Goal: Information Seeking & Learning: Learn about a topic

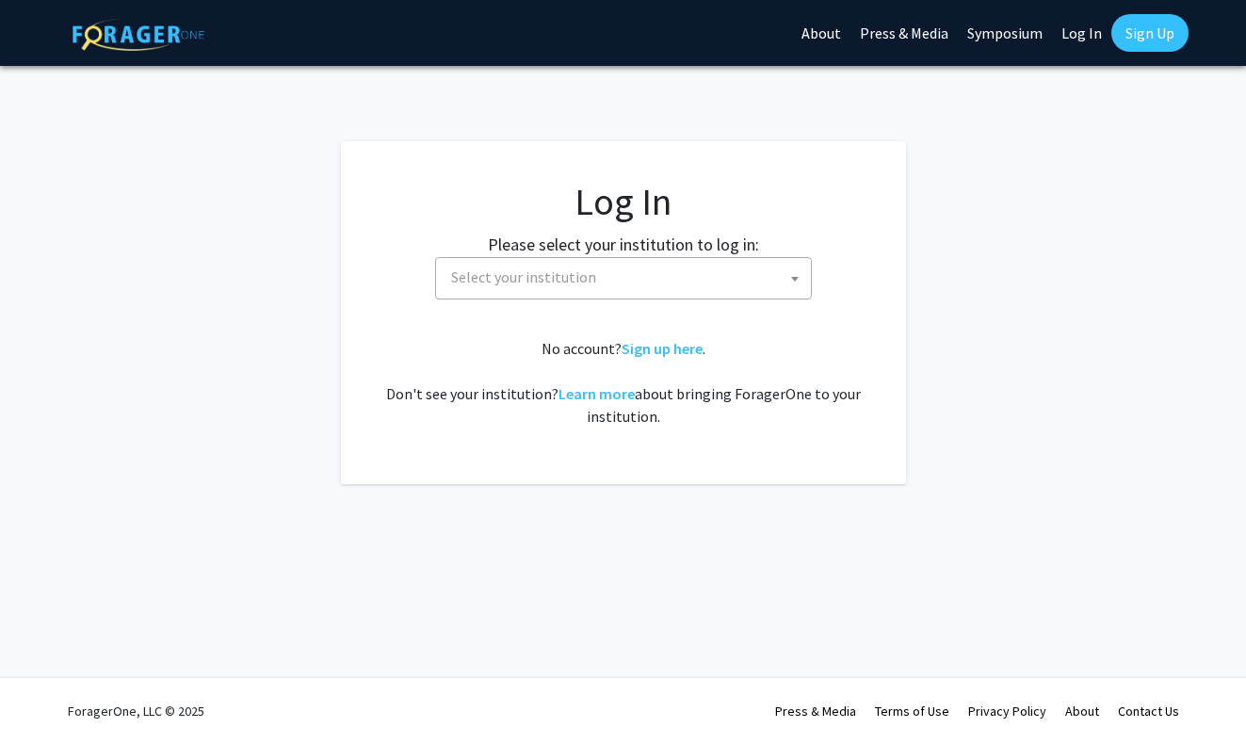
select select
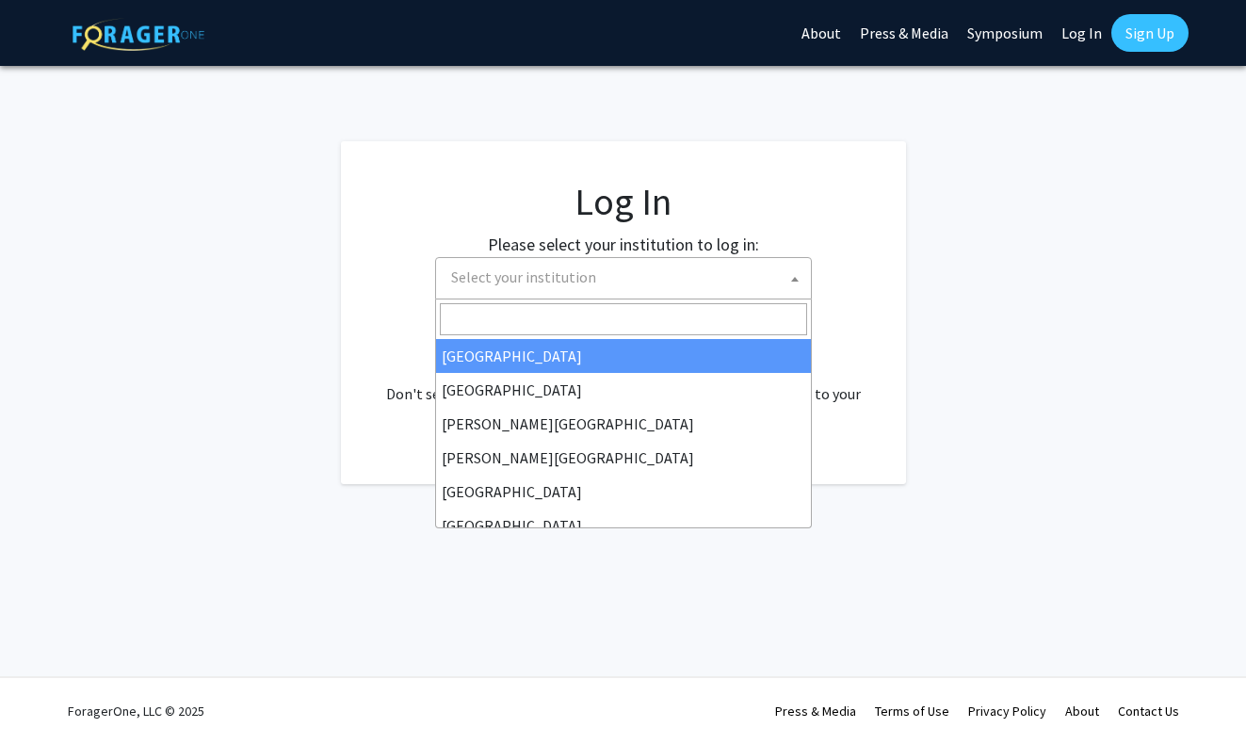
click at [762, 280] on span "Select your institution" at bounding box center [627, 277] width 367 height 39
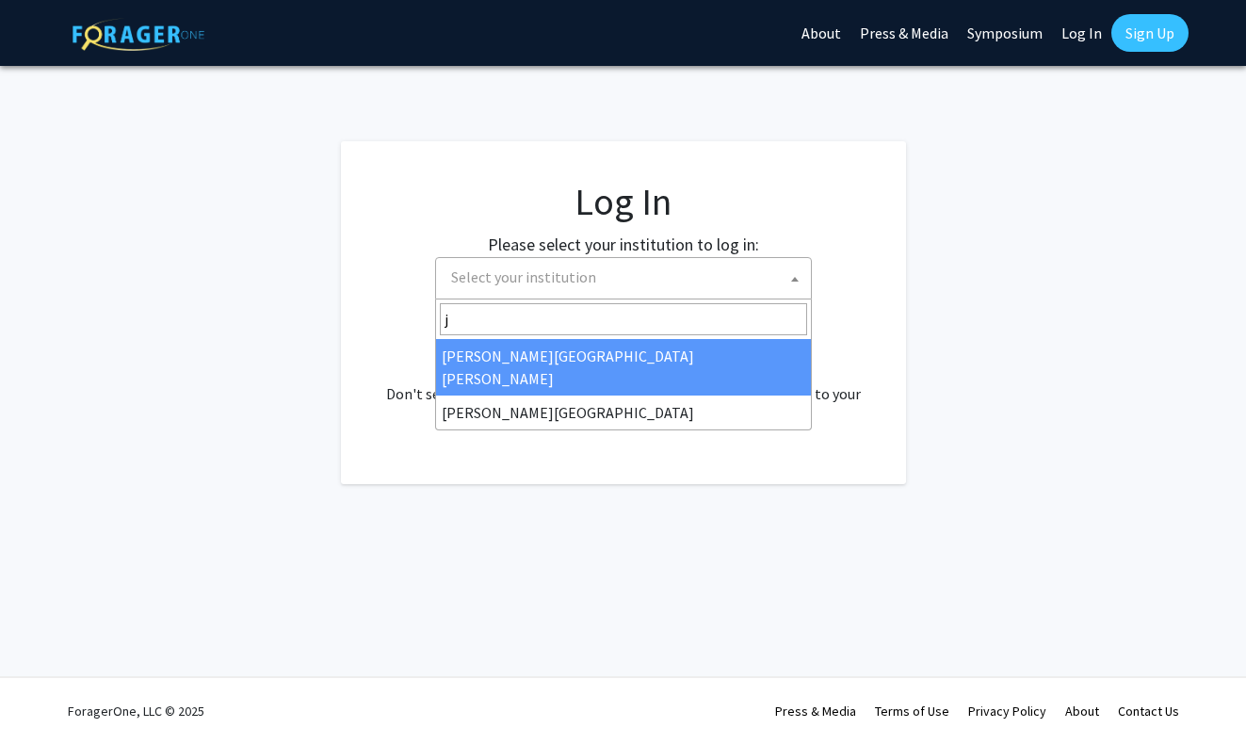
type input "j"
select select "1"
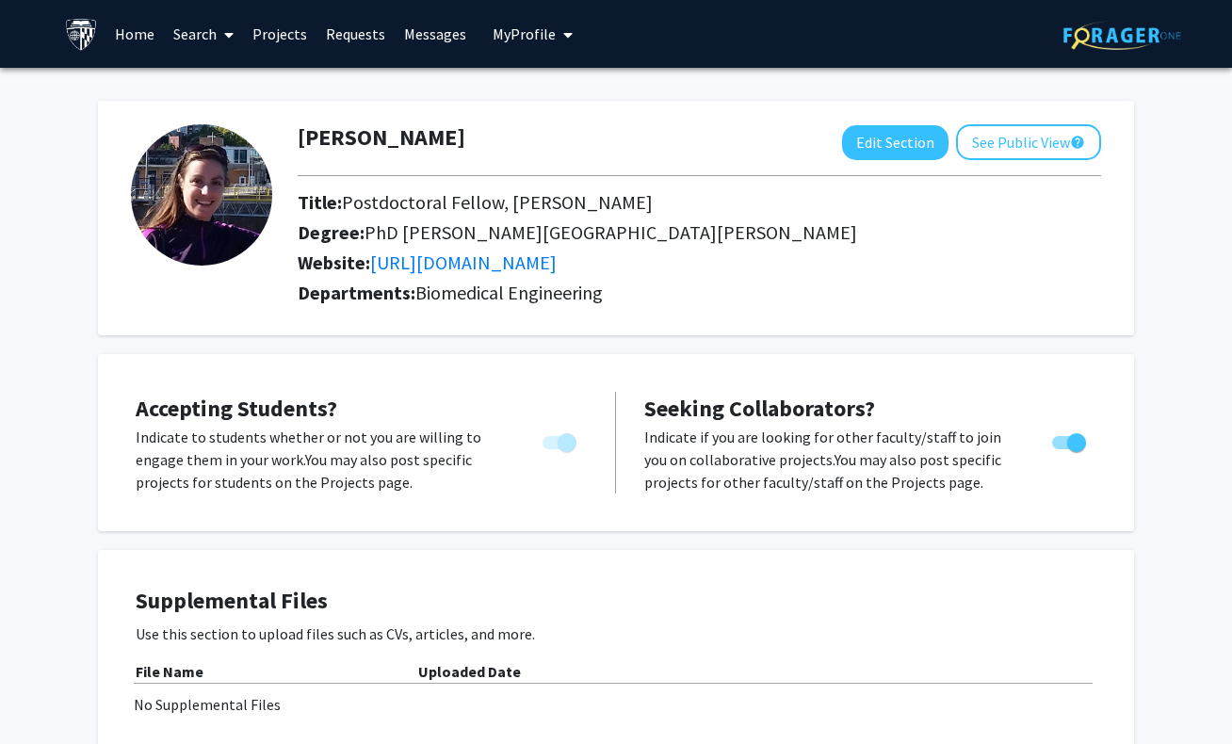
click at [212, 45] on link "Search" at bounding box center [203, 34] width 79 height 66
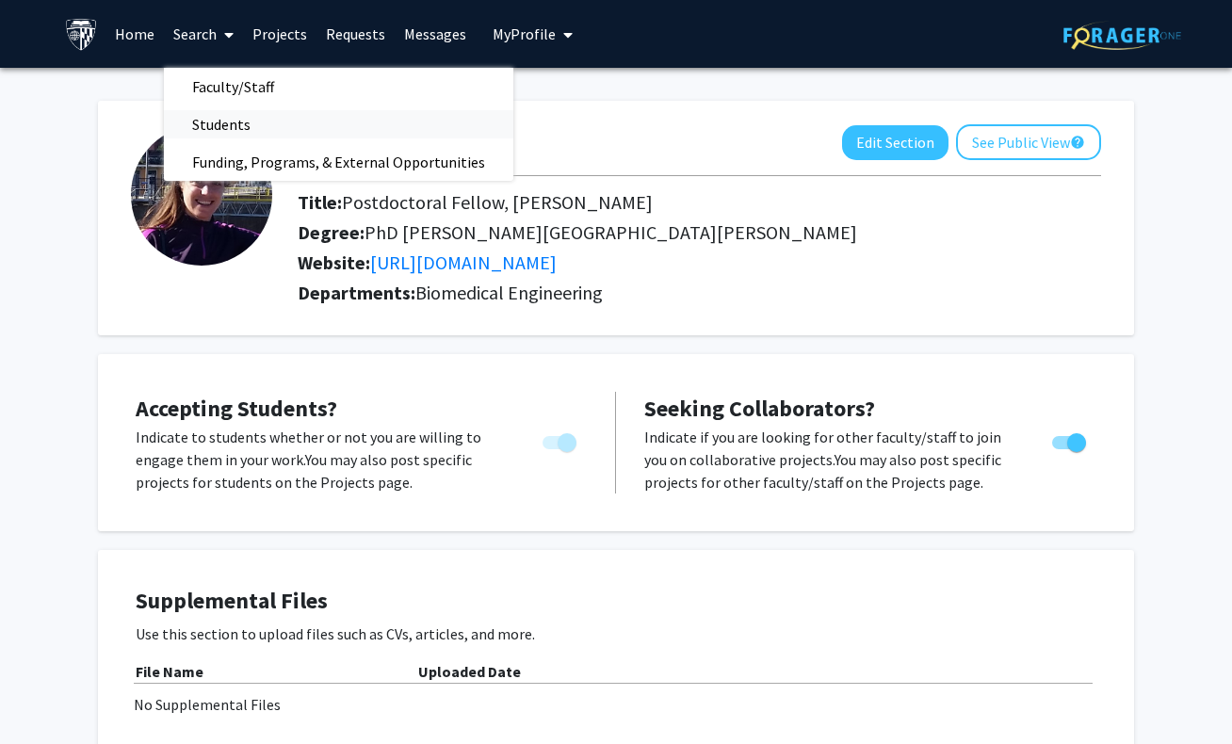
click at [231, 123] on span "Students" at bounding box center [221, 125] width 115 height 38
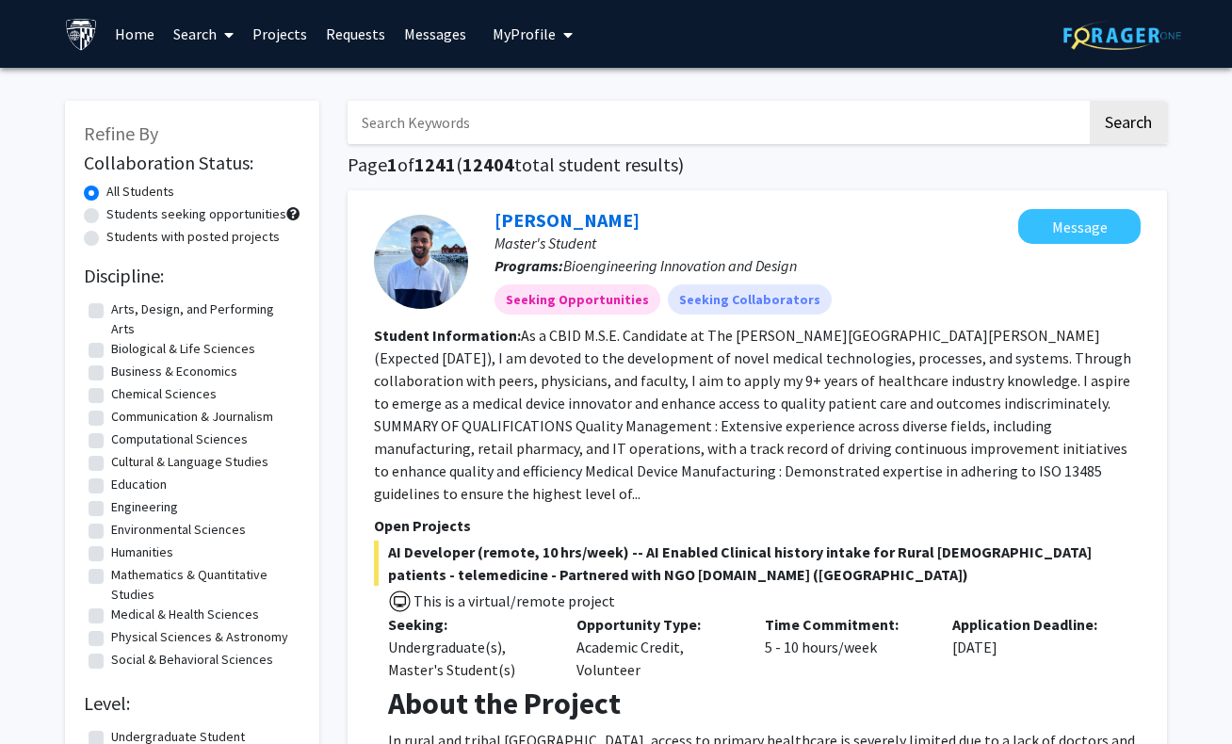
click at [229, 217] on label "Students seeking opportunities" at bounding box center [196, 214] width 180 height 20
click at [119, 217] on input "Students seeking opportunities" at bounding box center [112, 210] width 12 height 12
radio input "true"
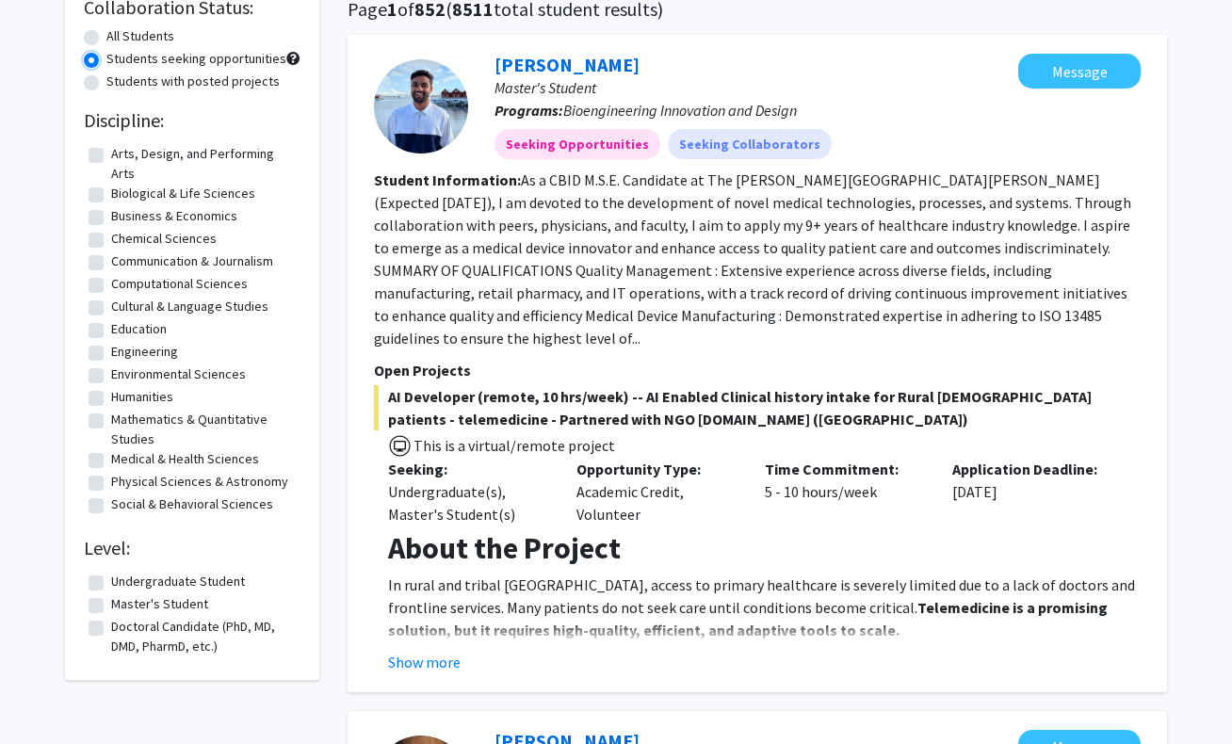
scroll to position [188, 0]
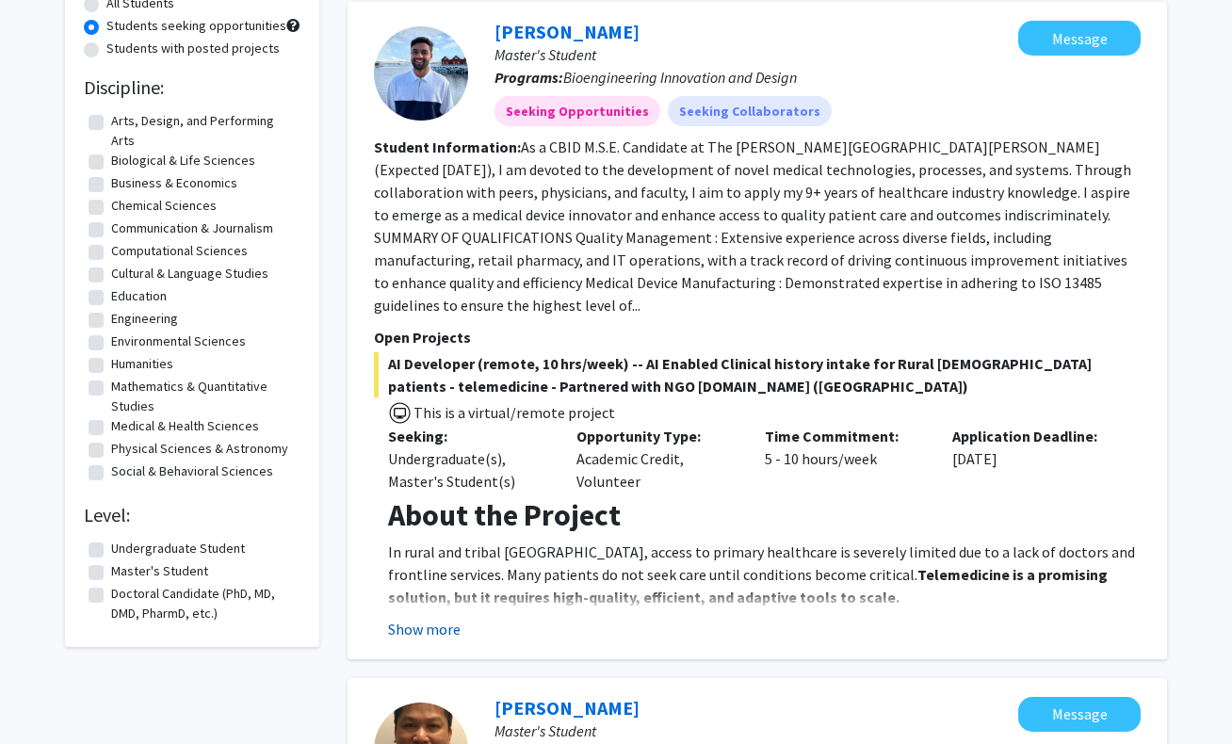
click at [413, 618] on button "Show more" at bounding box center [424, 629] width 73 height 23
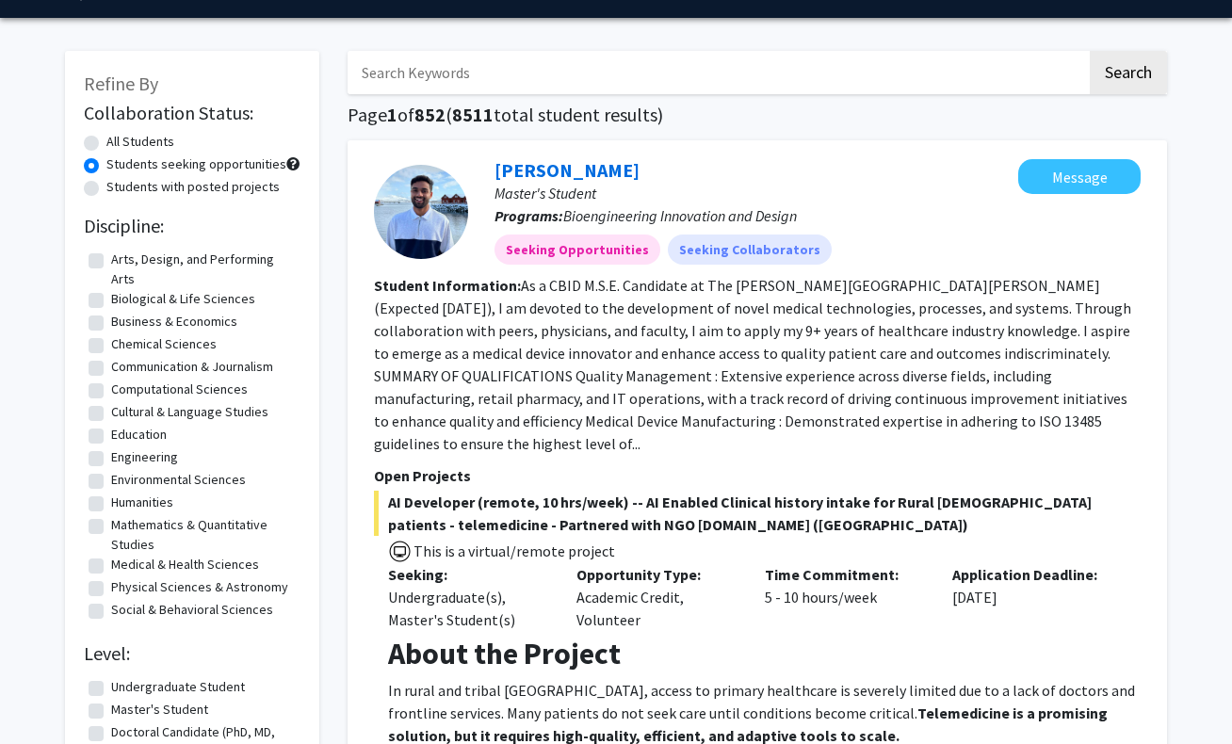
scroll to position [24, 0]
